Goal: Navigation & Orientation: Find specific page/section

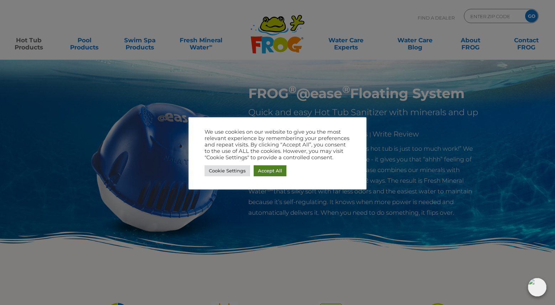
click at [275, 170] on link "Accept All" at bounding box center [270, 171] width 33 height 11
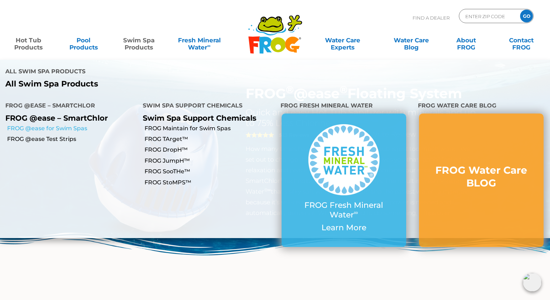
click at [80, 125] on link "FROG @ease for Swim Spas" at bounding box center [72, 129] width 130 height 8
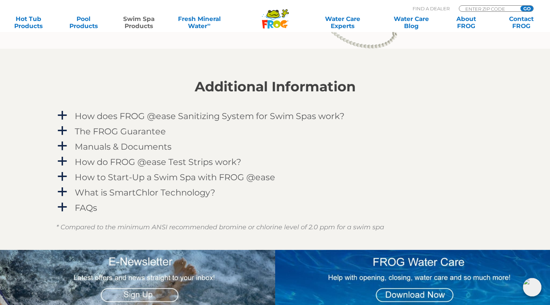
scroll to position [825, 0]
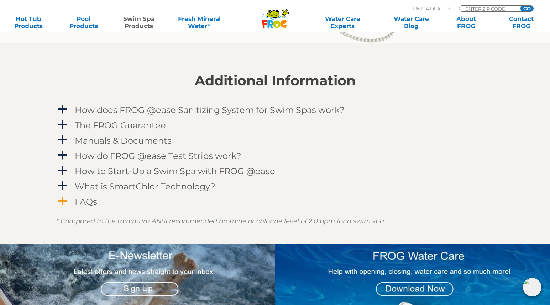
click at [62, 202] on span "a" at bounding box center [62, 201] width 11 height 11
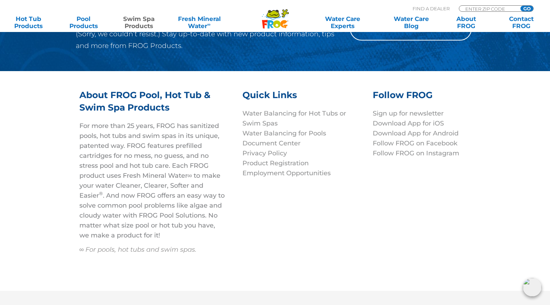
scroll to position [2503, 0]
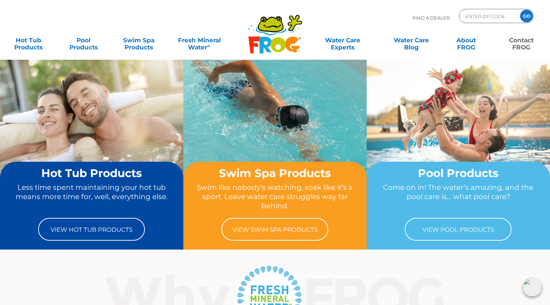
click at [522, 47] on link "Contact FROG" at bounding box center [521, 40] width 43 height 14
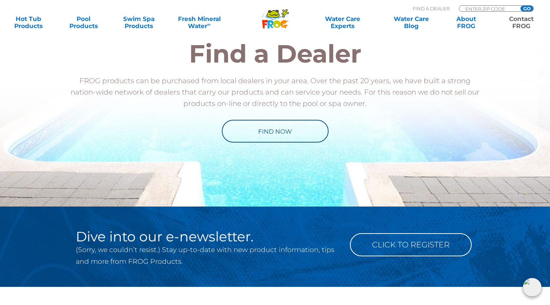
scroll to position [872, 0]
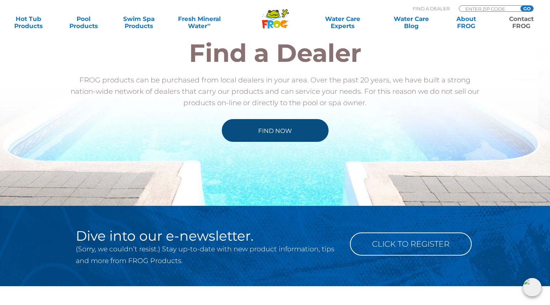
click at [270, 136] on link "Find Now" at bounding box center [275, 130] width 107 height 23
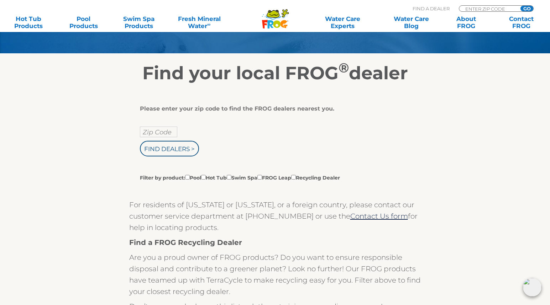
scroll to position [99, 0]
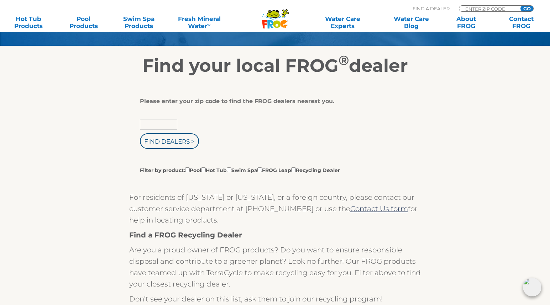
click at [159, 126] on input "text" at bounding box center [158, 124] width 37 height 11
type input "01757"
click at [140, 134] on input "Find Dealers >" at bounding box center [169, 142] width 59 height 16
click at [114, 123] on div "Please enter your zip code to find the FROG dealers nearest you. 01757 Find Dea…" at bounding box center [275, 293] width 438 height 433
click at [155, 139] on input "Find Dealers >" at bounding box center [169, 142] width 59 height 16
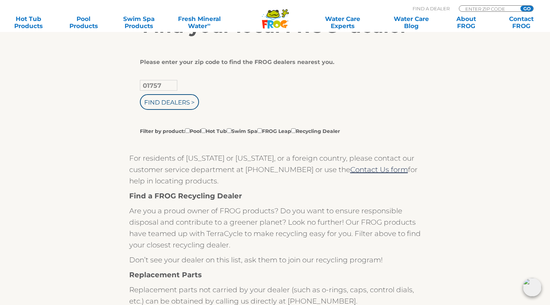
scroll to position [155, 0]
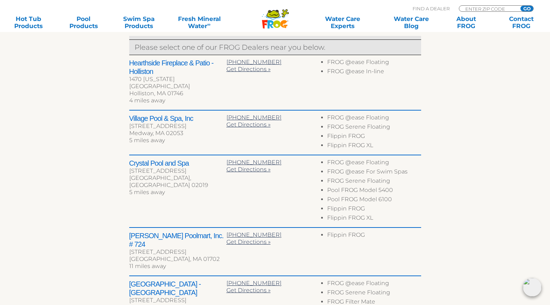
scroll to position [164, 0]
